Goal: Obtain resource: Download file/media

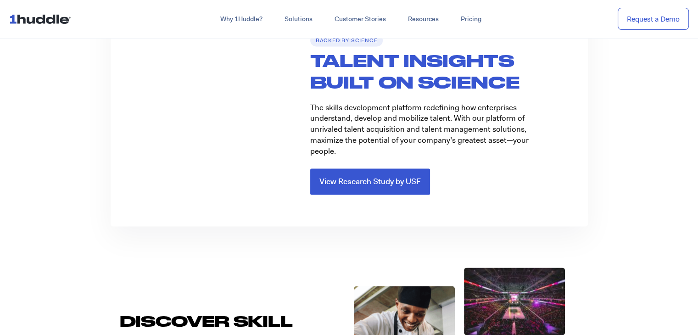
scroll to position [1285, 0]
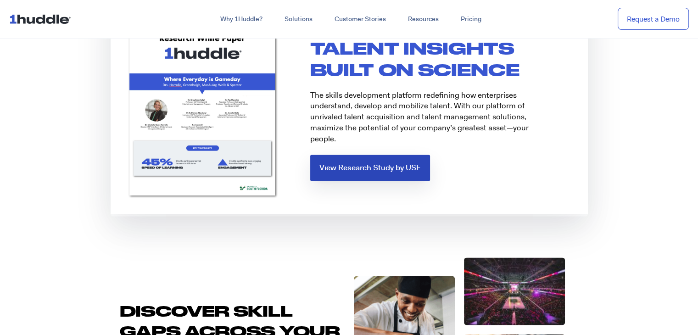
click at [399, 155] on link "View Research Study by USF" at bounding box center [370, 168] width 120 height 26
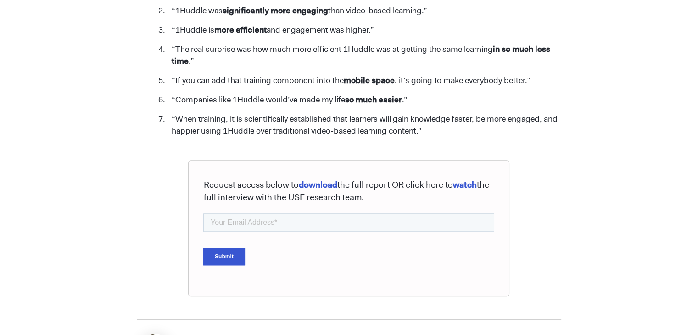
scroll to position [826, 0]
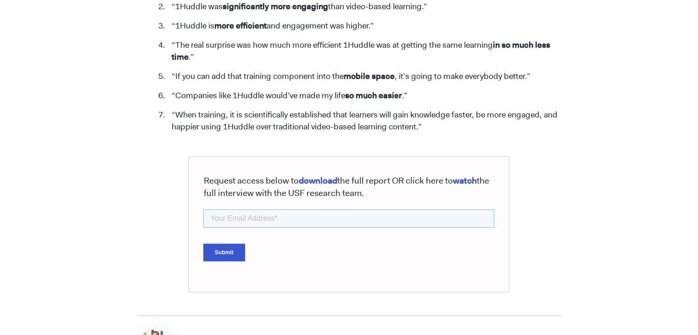
click at [294, 217] on input "email" at bounding box center [348, 218] width 291 height 18
type input "AMEYGAIKWAD19@GMAIL.COM"
click at [275, 222] on input "AMEYGAIKWAD19@GMAIL.COM" at bounding box center [348, 218] width 291 height 18
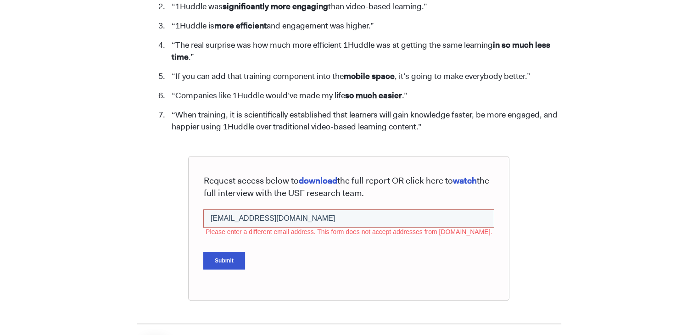
click at [274, 221] on input "AMEYGAIKWAD19@GMAIL.COM" at bounding box center [348, 218] width 291 height 18
click at [380, 249] on div "Submit" at bounding box center [348, 260] width 291 height 33
click at [339, 217] on input "AMEYGAIKWAD19@GMAIL.COM" at bounding box center [348, 218] width 291 height 18
drag, startPoint x: 339, startPoint y: 217, endPoint x: 207, endPoint y: 214, distance: 131.3
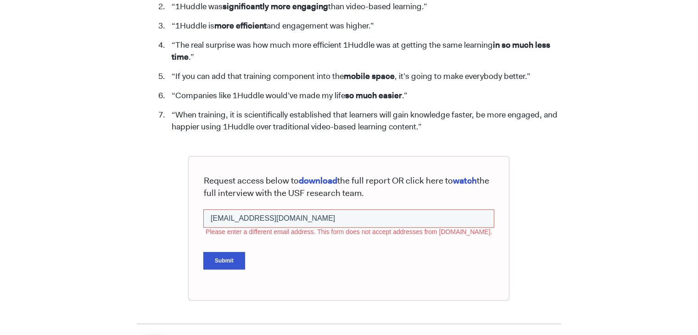
click at [207, 214] on input "AMEYGAIKWAD19@GMAIL.COM" at bounding box center [348, 218] width 291 height 18
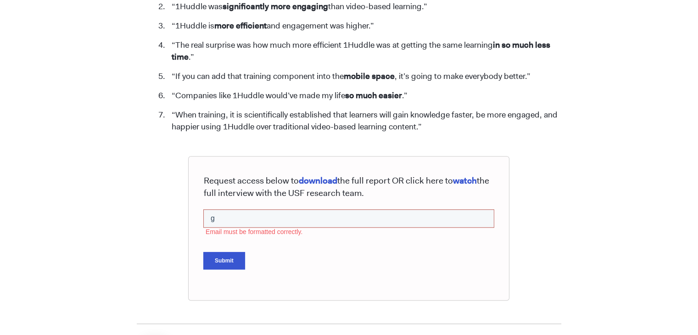
type input "gaikwadar19.mech@coeptech.ac.in"
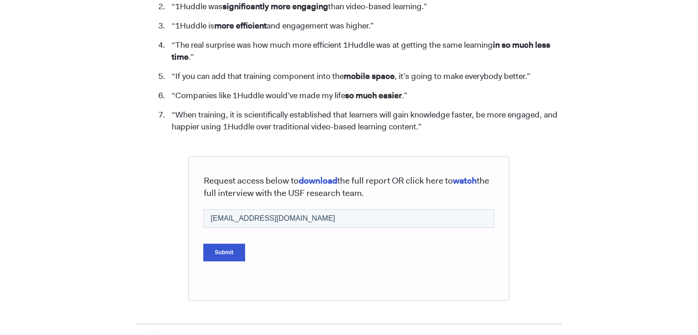
click at [212, 256] on input "Submit" at bounding box center [224, 251] width 42 height 17
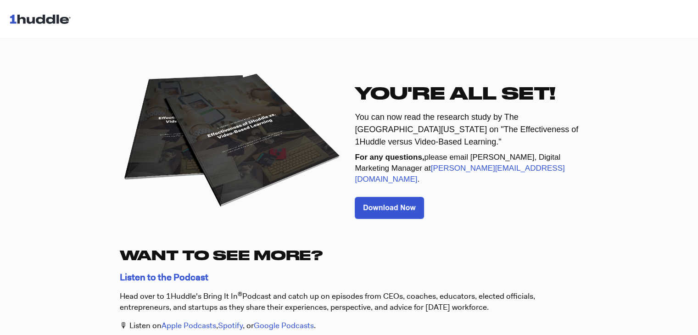
click at [369, 197] on img at bounding box center [389, 208] width 69 height 22
